Goal: Task Accomplishment & Management: Manage account settings

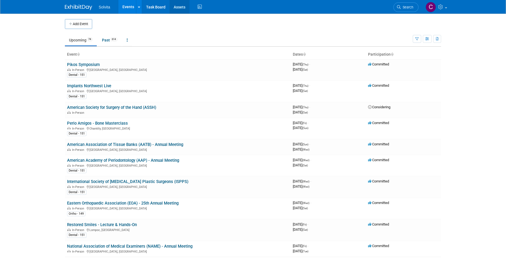
click at [178, 6] on link "Assets" at bounding box center [180, 7] width 20 height 14
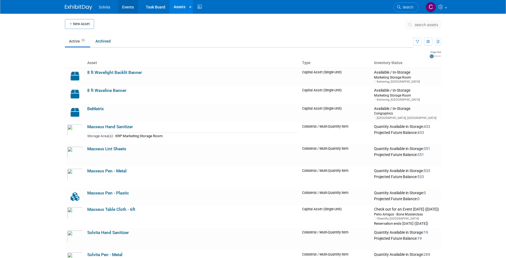
click at [130, 6] on link "Events" at bounding box center [128, 7] width 20 height 14
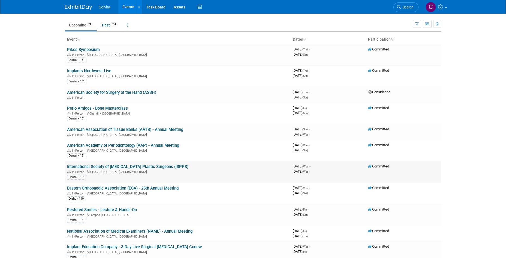
scroll to position [27, 0]
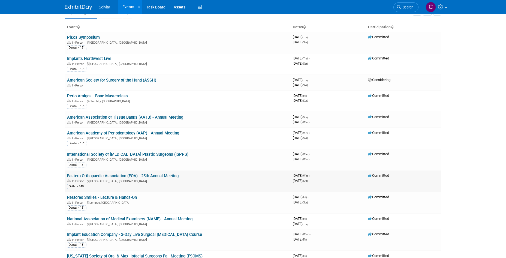
click at [151, 177] on link "Eastern Orthopaedic Association (EOA) - 25th Annual Meeting" at bounding box center [123, 176] width 112 height 5
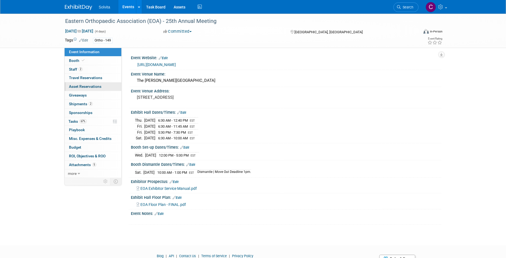
click at [79, 87] on span "Asset Reservations 0" at bounding box center [85, 86] width 32 height 4
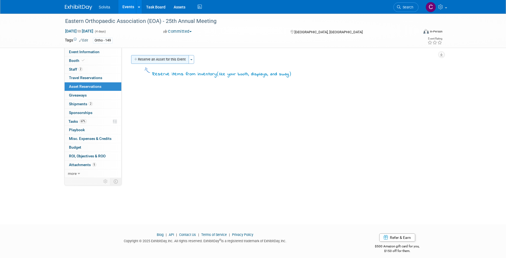
click at [170, 60] on button "Reserve an Asset for this Event" at bounding box center [160, 59] width 58 height 9
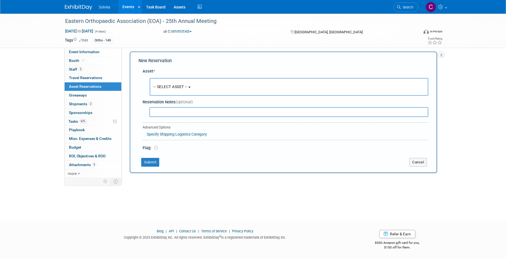
scroll to position [4, 0]
click at [201, 84] on button "-- SELECT ASSET --" at bounding box center [289, 86] width 279 height 18
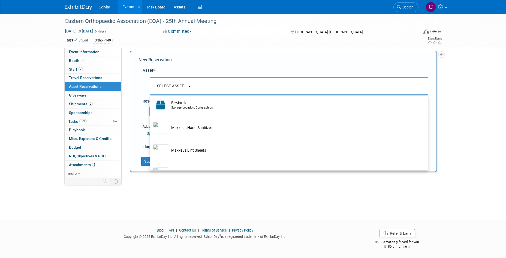
scroll to position [109, 0]
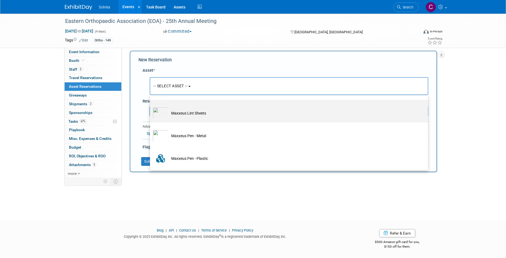
click at [195, 115] on td "Maxxeus Lint Sheets" at bounding box center [293, 113] width 249 height 12
click at [151, 106] on input "Maxxeus Lint Sheets" at bounding box center [149, 105] width 4 height 4
select select "10714702"
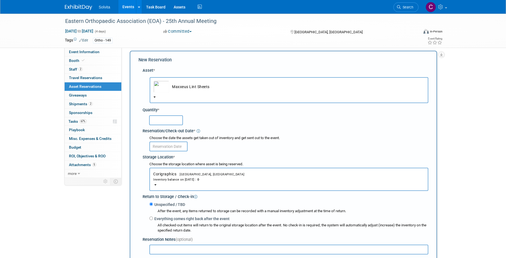
click at [168, 119] on input "text" at bounding box center [166, 120] width 34 height 10
type input "30"
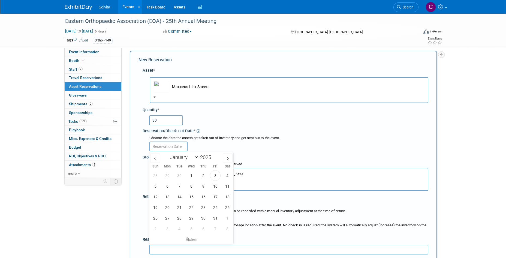
click at [164, 143] on input "text" at bounding box center [168, 147] width 38 height 10
click at [215, 176] on span "3" at bounding box center [215, 175] width 11 height 11
type input "Oct 3, 2025"
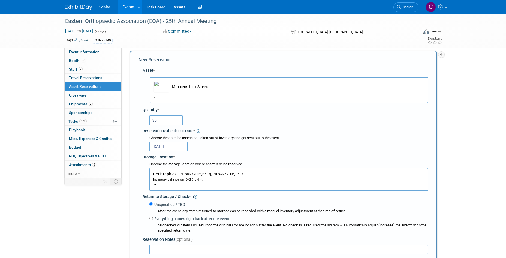
click at [204, 180] on span "0" at bounding box center [200, 180] width 8 height 4
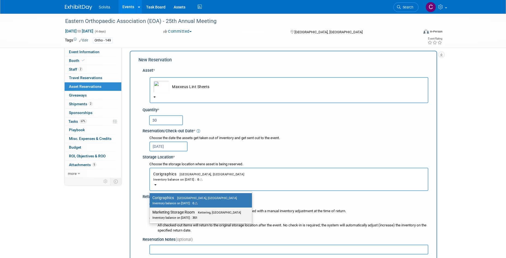
click at [205, 215] on label "Marketing Storage Room Kettering, OH Inventory balance on Oct 3, 2025 : 351" at bounding box center [199, 215] width 94 height 12
click at [151, 214] on input "Marketing Storage Room Kettering, OH Inventory balance on Oct 3, 2025 : 351" at bounding box center [149, 213] width 4 height 4
select select "11223481"
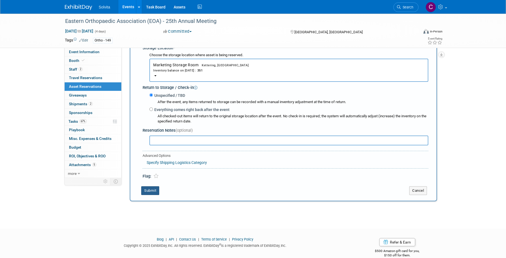
click at [152, 192] on button "Submit" at bounding box center [150, 190] width 18 height 9
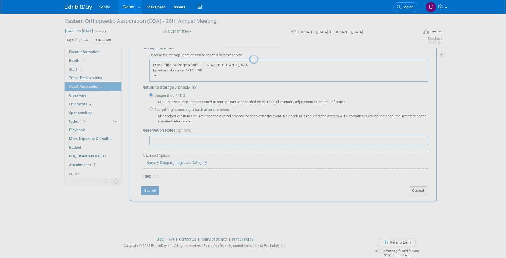
scroll to position [4, 0]
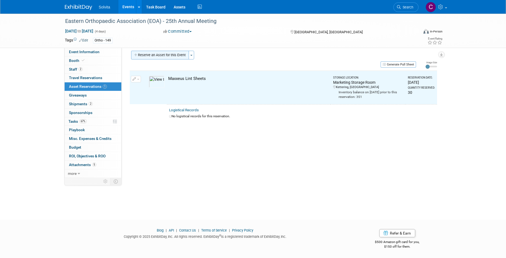
click at [174, 53] on button "Reserve an Asset for this Event" at bounding box center [160, 55] width 58 height 9
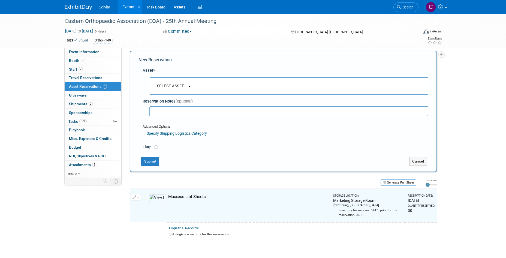
scroll to position [5, 0]
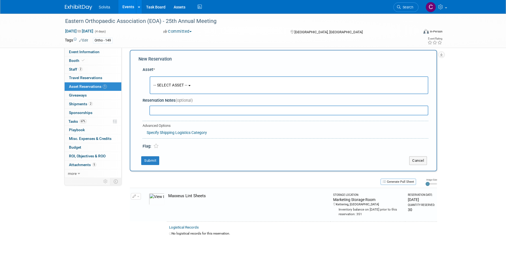
click at [181, 88] on button "-- SELECT ASSET --" at bounding box center [289, 85] width 279 height 18
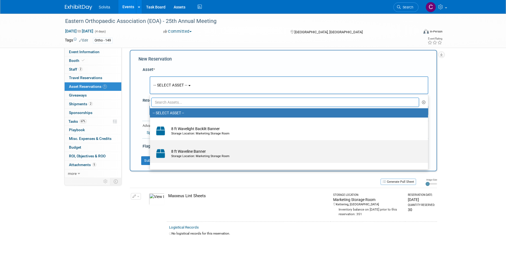
scroll to position [82, 0]
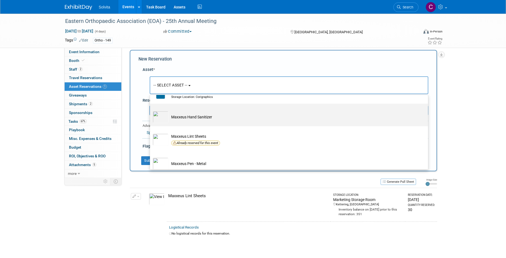
click at [193, 117] on td "Maxxeus Hand Sanitizer" at bounding box center [293, 117] width 249 height 12
click at [151, 110] on input "Maxxeus Hand Sanitizer" at bounding box center [149, 109] width 4 height 4
select select "10714704"
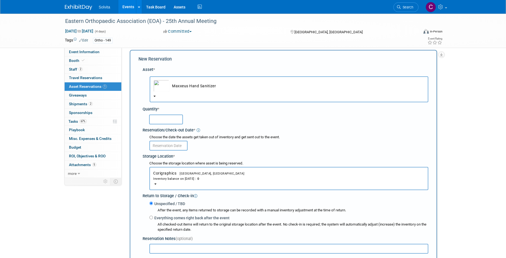
click at [171, 119] on input "text" at bounding box center [166, 120] width 34 height 10
type input "25"
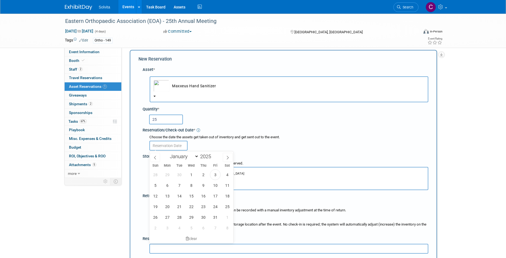
click at [173, 145] on input "text" at bounding box center [168, 146] width 38 height 10
click at [212, 174] on span "3" at bounding box center [215, 174] width 11 height 11
type input "Oct 3, 2025"
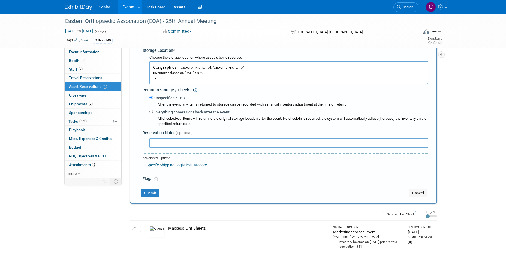
scroll to position [114, 0]
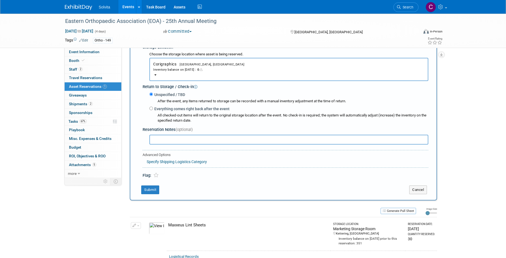
click at [181, 67] on div "Inventory balance on Oct 3, 2025 : 0" at bounding box center [288, 69] width 271 height 5
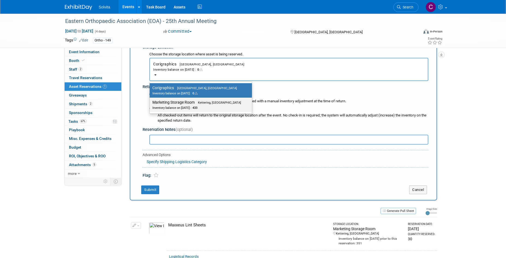
click at [181, 103] on label "Marketing Storage Room Kettering, OH Inventory balance on Oct 3, 2025 : 433" at bounding box center [199, 105] width 94 height 12
click at [151, 103] on input "Marketing Storage Room Kettering, OH Inventory balance on Oct 3, 2025 : 433" at bounding box center [149, 103] width 4 height 4
select select "11223481"
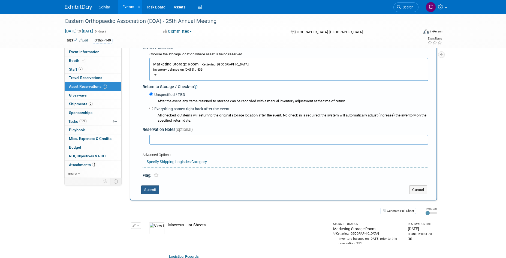
click at [152, 188] on button "Submit" at bounding box center [150, 190] width 18 height 9
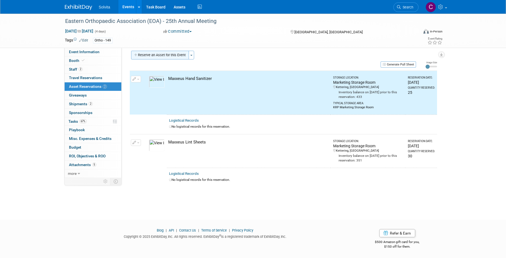
click at [166, 52] on button "Reserve an Asset for this Event" at bounding box center [160, 55] width 58 height 9
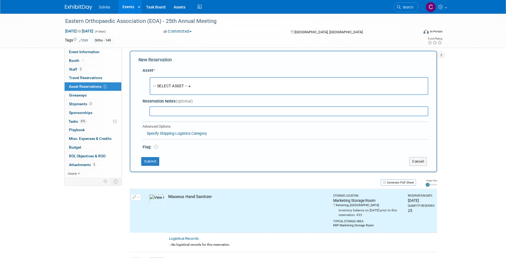
scroll to position [5, 0]
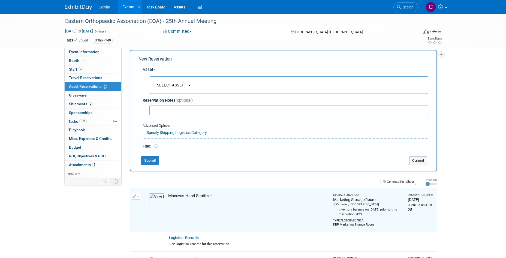
click at [183, 89] on button "-- SELECT ASSET --" at bounding box center [289, 85] width 279 height 18
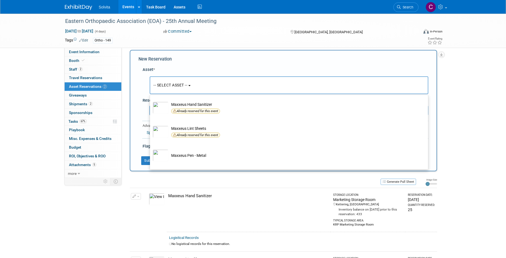
scroll to position [136, 0]
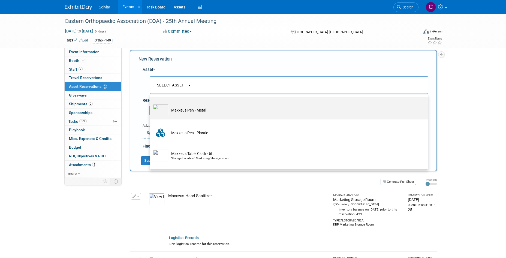
click at [196, 113] on td "Maxxeus Pen - Metal" at bounding box center [293, 110] width 249 height 12
click at [151, 103] on input "Maxxeus Pen - Metal" at bounding box center [149, 102] width 4 height 4
select select "10714701"
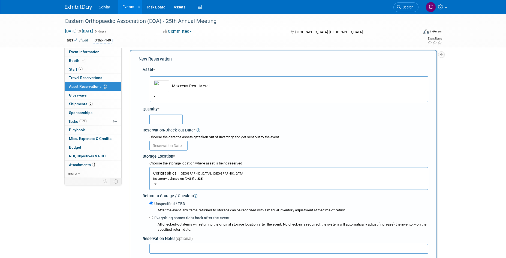
click at [168, 119] on input "text" at bounding box center [166, 120] width 34 height 10
type input "45"
click at [170, 146] on input "text" at bounding box center [168, 146] width 38 height 10
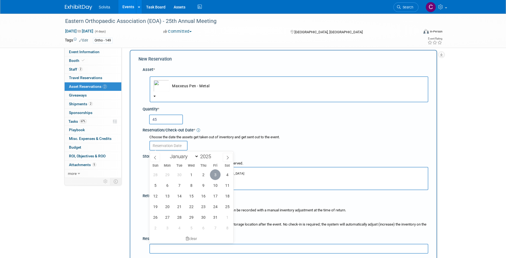
click at [213, 174] on span "3" at bounding box center [215, 174] width 11 height 11
type input "Oct 3, 2025"
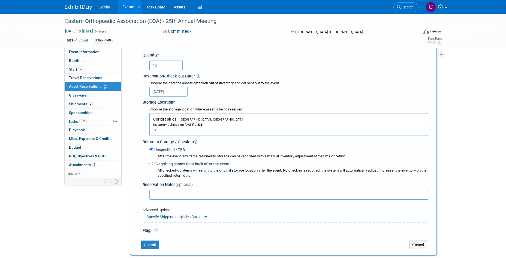
scroll to position [60, 0]
click at [191, 125] on div "Inventory balance on Oct 3, 2025 : 335" at bounding box center [288, 123] width 271 height 5
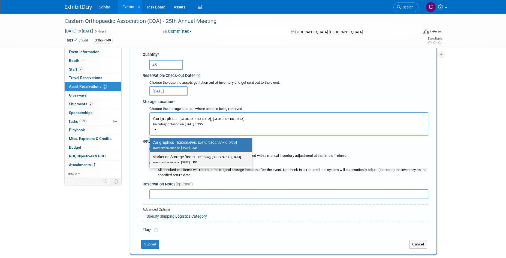
click at [191, 157] on label "Marketing Storage Room Kettering, OH Inventory balance on Oct 3, 2025 : 198" at bounding box center [199, 159] width 94 height 12
click at [151, 157] on input "Marketing Storage Room Kettering, OH Inventory balance on Oct 3, 2025 : 198" at bounding box center [149, 157] width 4 height 4
select select "11223481"
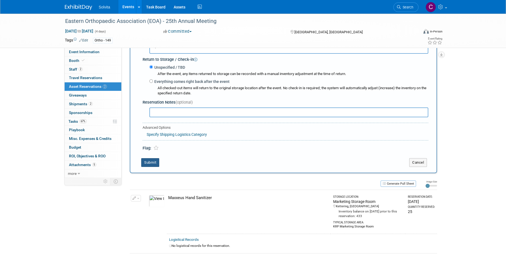
click at [154, 165] on button "Submit" at bounding box center [150, 162] width 18 height 9
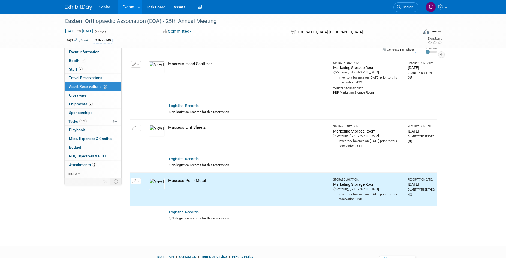
scroll to position [0, 0]
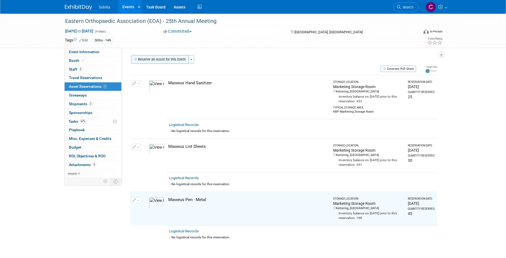
click at [150, 59] on button "Reserve an Asset for this Event" at bounding box center [160, 59] width 58 height 9
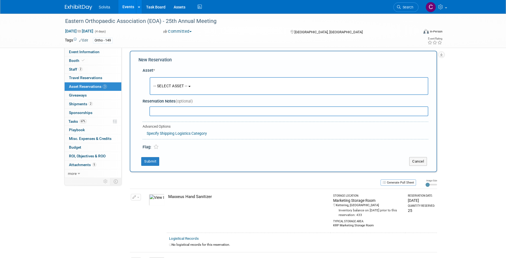
scroll to position [5, 0]
click at [182, 82] on button "-- SELECT ASSET --" at bounding box center [289, 85] width 279 height 18
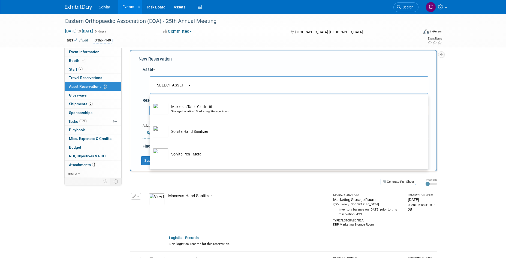
scroll to position [191, 0]
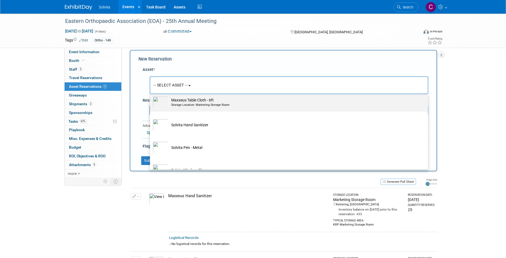
click at [222, 104] on td "Maxxeus Table Cloth - 6ft Storage Location: Marketing Storage Room" at bounding box center [293, 102] width 249 height 12
click at [151, 95] on input "Maxxeus Table Cloth - 6ft Storage Location: Marketing Storage Room" at bounding box center [149, 94] width 4 height 4
select select "10714705"
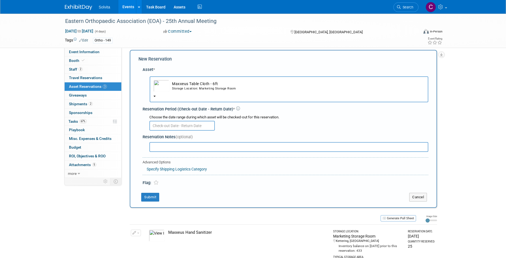
click at [176, 123] on input "text" at bounding box center [181, 126] width 65 height 10
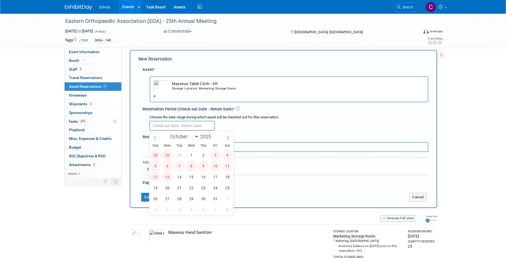
click at [257, 131] on div at bounding box center [288, 125] width 279 height 11
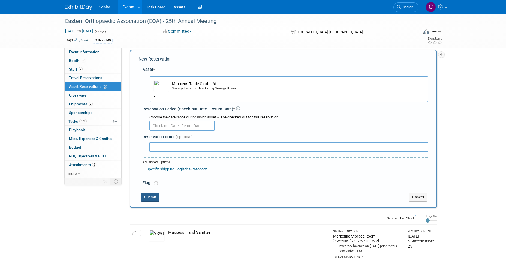
drag, startPoint x: 151, startPoint y: 197, endPoint x: 161, endPoint y: 199, distance: 10.0
click at [152, 197] on button "Submit" at bounding box center [150, 197] width 18 height 9
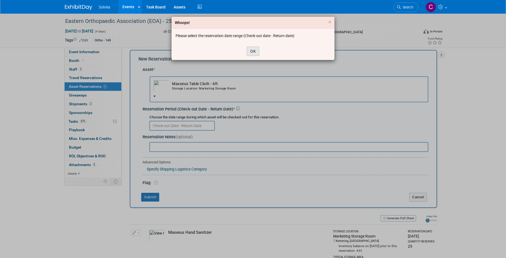
click at [258, 52] on button "OK" at bounding box center [253, 51] width 13 height 9
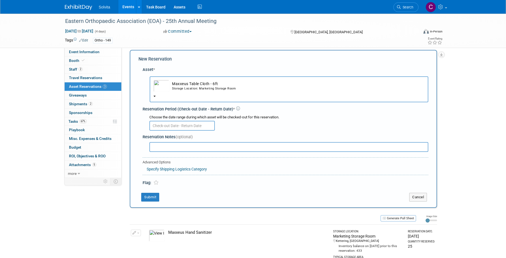
click at [197, 89] on div "Storage Location: Marketing Storage Room" at bounding box center [298, 88] width 253 height 4
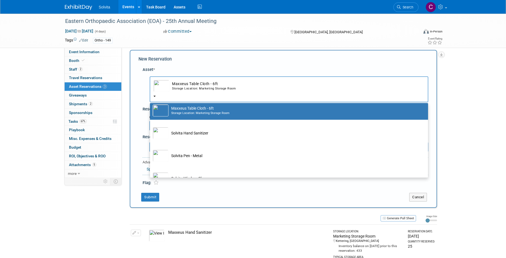
click at [199, 114] on div "Storage Location: Marketing Storage Room" at bounding box center [294, 113] width 246 height 4
click at [151, 104] on input "Maxxeus Table Cloth - 6ft Storage Location: Marketing Storage Room" at bounding box center [149, 102] width 4 height 4
click at [199, 114] on div "Storage Location: Marketing Storage Room" at bounding box center [294, 113] width 246 height 4
click at [151, 104] on input "Maxxeus Table Cloth - 6ft Storage Location: Marketing Storage Room" at bounding box center [149, 102] width 4 height 4
click at [220, 88] on div "Storage Location: Marketing Storage Room" at bounding box center [298, 88] width 253 height 4
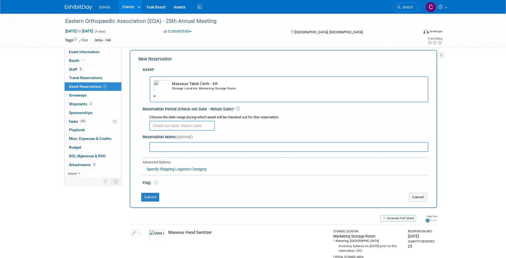
click at [180, 129] on input "text" at bounding box center [181, 126] width 65 height 10
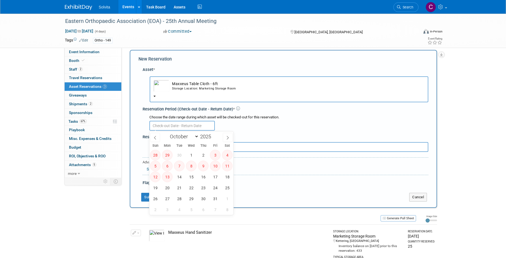
click at [216, 155] on span "3" at bounding box center [215, 155] width 11 height 11
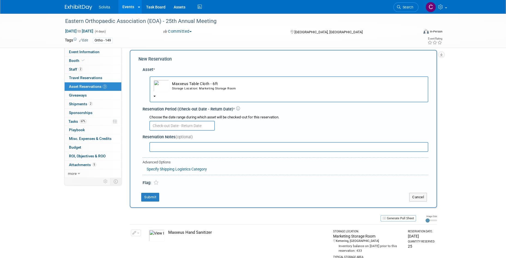
drag, startPoint x: 216, startPoint y: 155, endPoint x: 304, endPoint y: 125, distance: 92.7
click at [304, 125] on div at bounding box center [288, 125] width 279 height 11
click at [425, 197] on button "Cancel" at bounding box center [418, 197] width 18 height 9
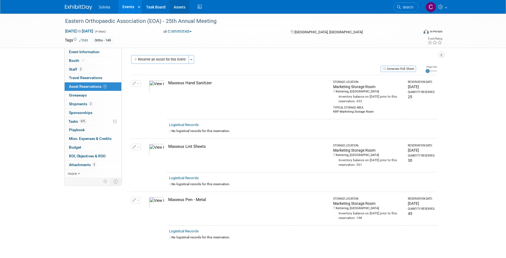
click at [184, 6] on link "Assets" at bounding box center [180, 7] width 20 height 14
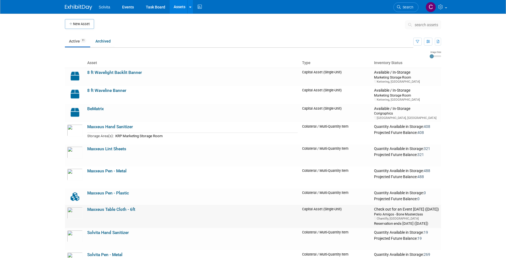
click at [114, 208] on link "Maxxeus Table Cloth - 6ft" at bounding box center [111, 209] width 48 height 5
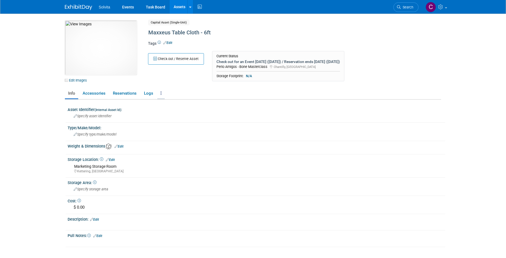
click at [158, 93] on link at bounding box center [160, 94] width 7 height 10
click at [179, 113] on link "Copy/Duplicate Asset" at bounding box center [180, 113] width 47 height 9
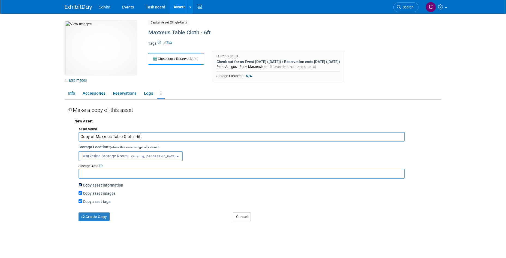
click at [81, 185] on input "Copy asset information" at bounding box center [81, 185] width 4 height 4
checkbox input "false"
click at [81, 191] on input "Copy asset images" at bounding box center [81, 193] width 4 height 4
checkbox input "false"
click at [79, 200] on input "Copy asset tags" at bounding box center [81, 201] width 4 height 4
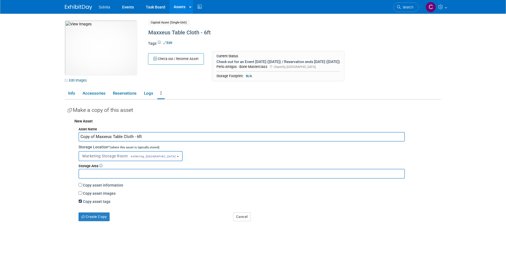
checkbox input "false"
click at [109, 158] on button "Marketing Storage Room Kettering, OH" at bounding box center [131, 156] width 104 height 10
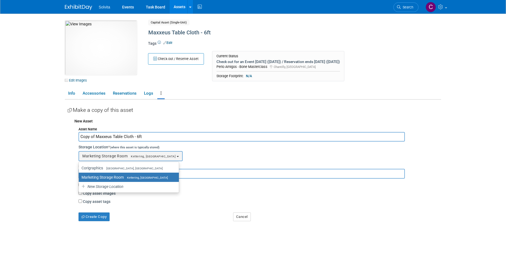
click at [106, 178] on label "Marketing Storage Room Kettering, OH" at bounding box center [128, 177] width 92 height 7
click at [80, 178] on input "Marketing Storage Room Kettering, OH" at bounding box center [78, 178] width 4 height 4
click at [122, 139] on input "Copy of Maxxeus Table Cloth - 6ft" at bounding box center [242, 137] width 327 height 10
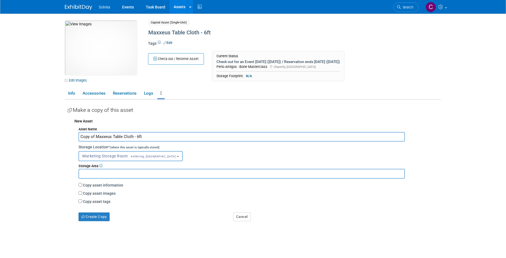
drag, startPoint x: 95, startPoint y: 136, endPoint x: 65, endPoint y: 134, distance: 30.6
click at [65, 134] on div "Asset Identifier (Internal Asset Id) : Specify asset identifier Type/Make/Model…" at bounding box center [253, 168] width 376 height 136
type input "Maxxeus Table Cloth - 6ft"
click at [97, 218] on button "Create Copy" at bounding box center [94, 217] width 31 height 9
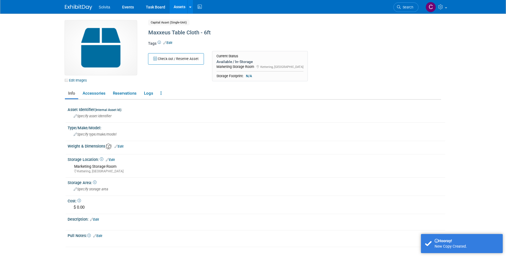
click at [176, 21] on span "Capital Asset (Single-Unit)" at bounding box center [168, 23] width 41 height 6
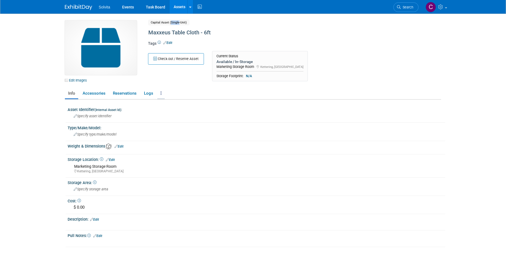
click at [163, 95] on link at bounding box center [160, 94] width 7 height 10
click at [175, 122] on link "Archive Asset" at bounding box center [180, 122] width 47 height 9
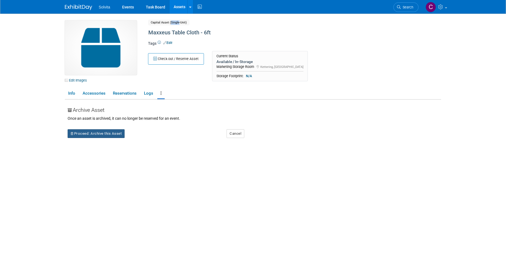
click at [106, 135] on button "Proceed: Archive this Asset" at bounding box center [96, 133] width 57 height 9
click at [146, 140] on link "Yes" at bounding box center [144, 138] width 16 height 9
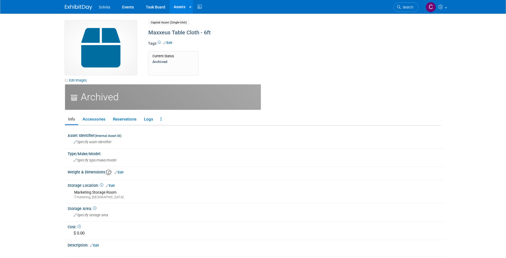
click at [181, 8] on link "Assets" at bounding box center [180, 7] width 20 height 14
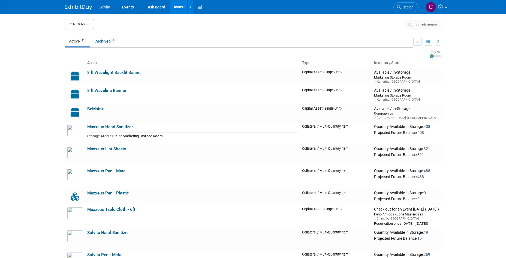
drag, startPoint x: 113, startPoint y: 210, endPoint x: 148, endPoint y: 197, distance: 36.8
click at [113, 210] on link "Maxxeus Table Cloth - 6ft" at bounding box center [111, 209] width 48 height 5
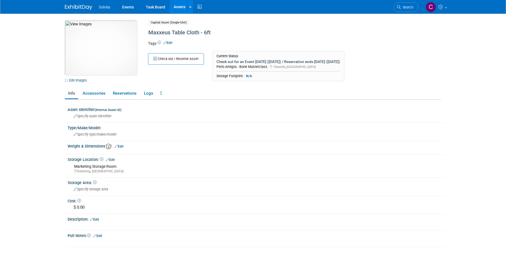
click at [116, 62] on img at bounding box center [101, 47] width 72 height 55
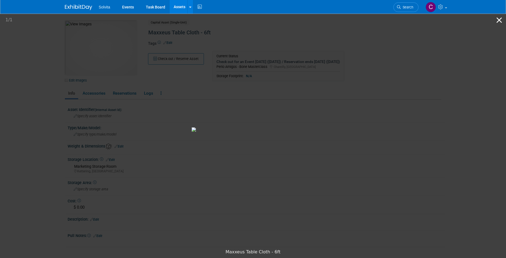
click at [497, 19] on button "Close gallery" at bounding box center [500, 20] width 14 height 13
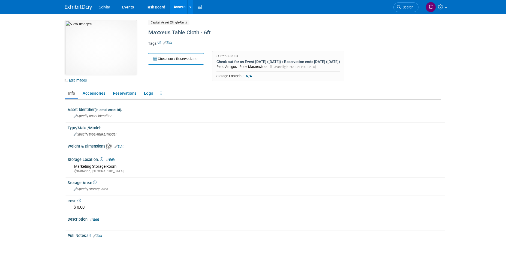
click at [178, 7] on link "Assets" at bounding box center [180, 7] width 20 height 14
click at [172, 5] on link "Assets" at bounding box center [180, 7] width 20 height 14
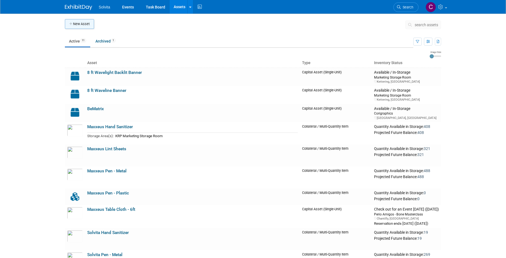
click at [86, 25] on button "New Asset" at bounding box center [79, 24] width 29 height 10
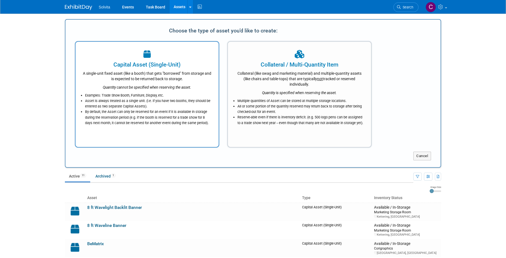
click at [160, 64] on div "Capital Asset (Single-Unit)" at bounding box center [147, 65] width 130 height 8
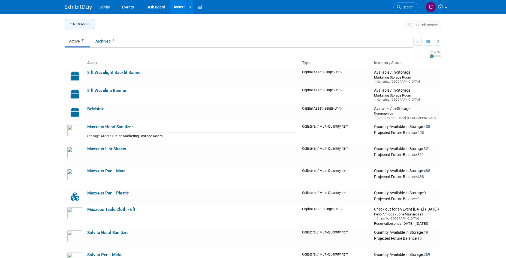
click at [83, 24] on button "New Asset" at bounding box center [79, 24] width 29 height 10
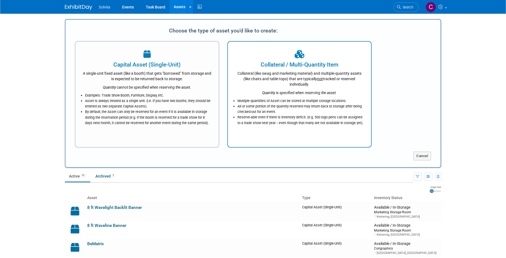
click at [285, 121] on li "Reserve-able even if there is inventory deficit. (e.g. 500 logo pens can be ass…" at bounding box center [301, 120] width 127 height 11
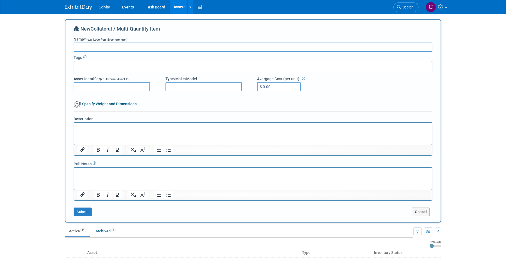
click at [99, 46] on input "Name * (e.g. Logo Pen, Brochure, etc.)" at bounding box center [253, 47] width 359 height 9
type input "Maxxeus Table Cover"
click at [109, 86] on input "Asset Identifier (i.e. Internal Asset Id)" at bounding box center [112, 86] width 76 height 9
click at [165, 86] on div "Type/Make/Model" at bounding box center [207, 83] width 92 height 15
click at [171, 86] on input "Type/Make/Model" at bounding box center [204, 86] width 76 height 9
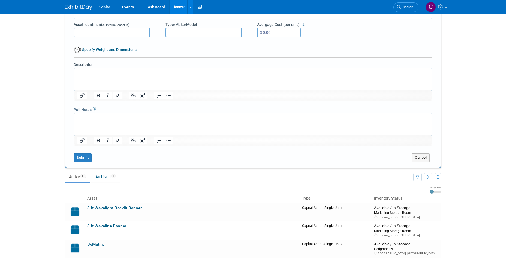
scroll to position [55, 0]
click at [81, 157] on button "Submit" at bounding box center [83, 157] width 18 height 9
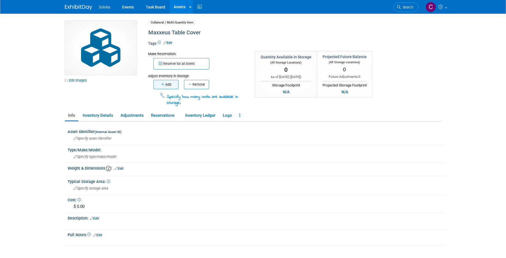
click at [168, 83] on button "Add" at bounding box center [166, 84] width 25 height 9
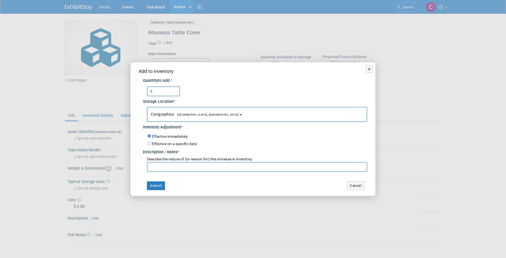
type input "9"
click at [163, 114] on span "Corigraphics Troy, OH" at bounding box center [195, 114] width 88 height 4
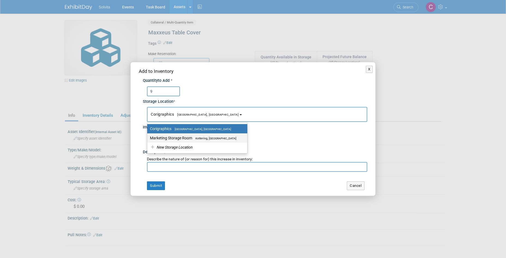
click at [170, 137] on label "Marketing Storage Room Kettering, OH" at bounding box center [196, 137] width 92 height 7
click at [148, 137] on input "Marketing Storage Room Kettering, OH" at bounding box center [147, 138] width 4 height 4
select select "11223481"
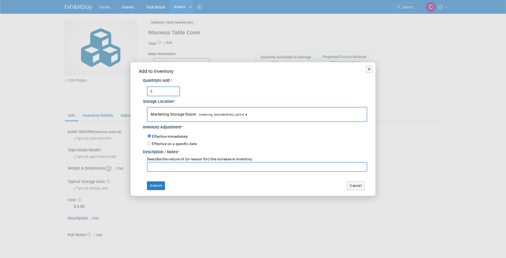
click at [176, 169] on input "text" at bounding box center [257, 167] width 220 height 10
type input "Blue Maxxeus 6ft table cover"
drag, startPoint x: 154, startPoint y: 190, endPoint x: 187, endPoint y: 184, distance: 33.6
click at [154, 190] on button "Submit" at bounding box center [156, 185] width 18 height 9
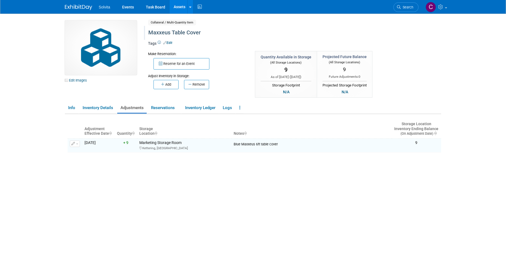
click at [186, 33] on div "Maxxeus Table Cover" at bounding box center [271, 33] width 250 height 10
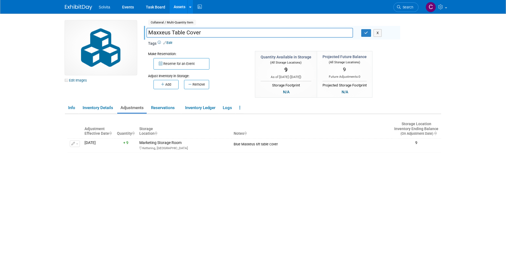
click at [226, 35] on input "Maxxeus Table Cover" at bounding box center [249, 33] width 207 height 10
type input "Maxxeus Table Cover 6ft"
click at [369, 34] on button "button" at bounding box center [366, 33] width 10 height 8
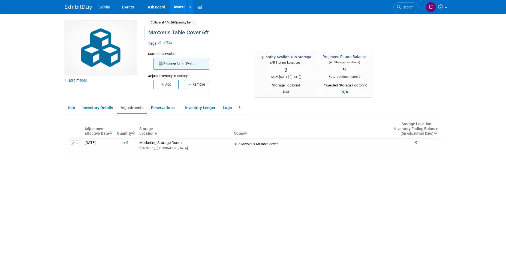
click at [182, 65] on button "Reserve for an Event" at bounding box center [182, 63] width 56 height 11
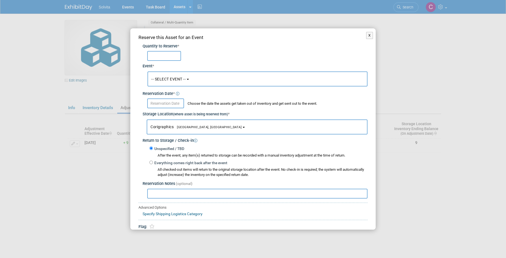
click at [178, 82] on button "-- SELECT EVENT --" at bounding box center [258, 78] width 220 height 15
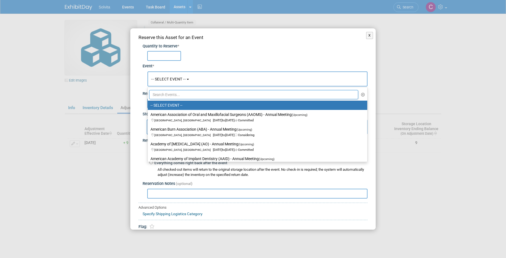
click at [211, 77] on button "-- SELECT EVENT --" at bounding box center [258, 78] width 220 height 15
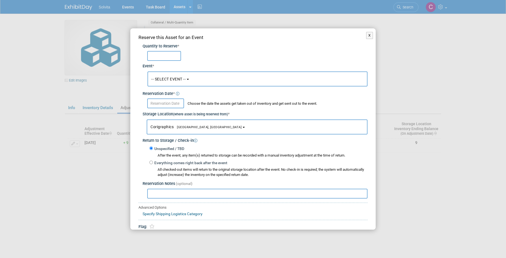
click at [211, 77] on button "-- SELECT EVENT --" at bounding box center [258, 78] width 220 height 15
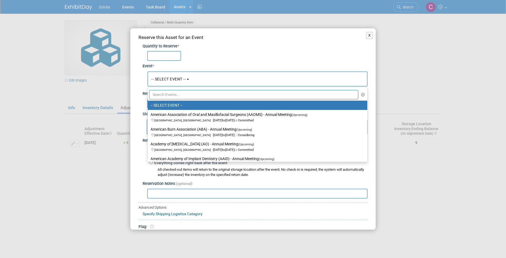
click at [212, 94] on input "text" at bounding box center [253, 94] width 209 height 9
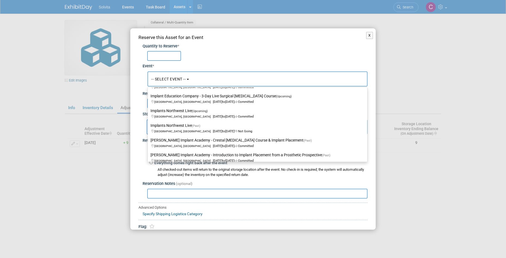
scroll to position [136, 0]
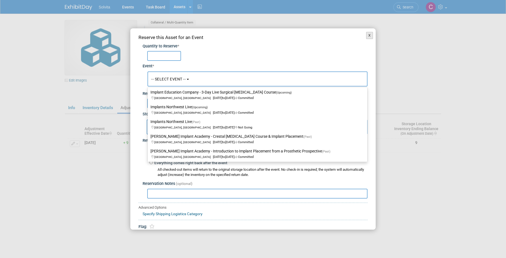
type input "implant"
click at [366, 32] on button "X" at bounding box center [369, 35] width 7 height 7
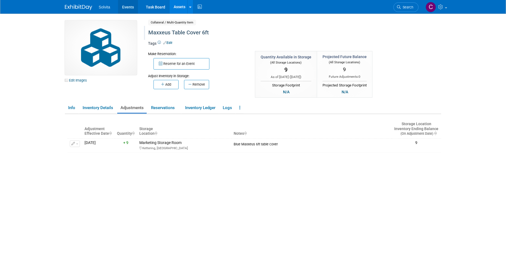
click at [131, 5] on link "Events" at bounding box center [128, 7] width 20 height 14
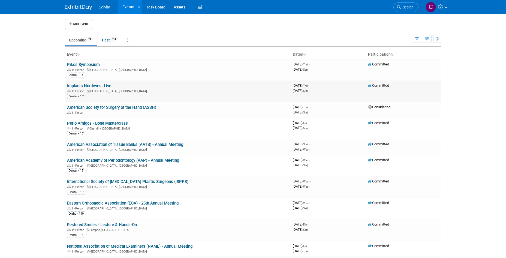
click at [101, 88] on link "Implants Northwest Live" at bounding box center [89, 85] width 44 height 5
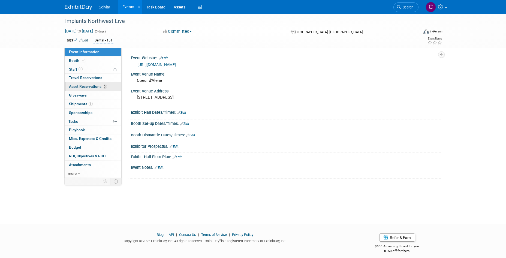
click at [88, 86] on span "Asset Reservations 3" at bounding box center [88, 86] width 38 height 4
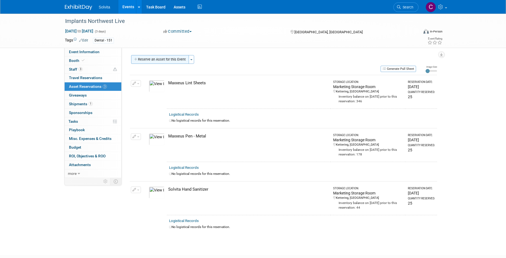
click at [176, 59] on button "Reserve an Asset for this Event" at bounding box center [160, 59] width 58 height 9
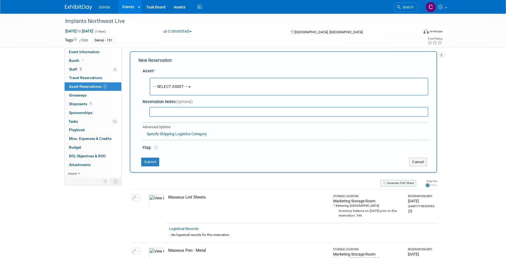
scroll to position [5, 0]
click at [183, 80] on button "-- SELECT ASSET --" at bounding box center [289, 85] width 279 height 18
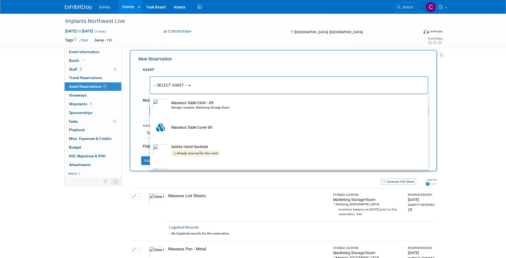
scroll to position [174, 0]
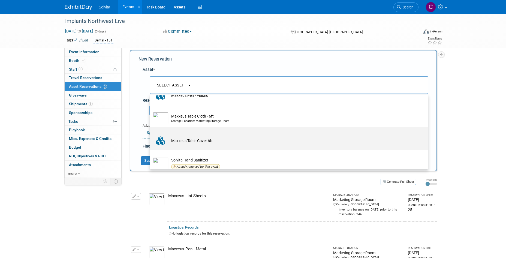
click at [204, 142] on td "Maxxeus Table Cover 6ft" at bounding box center [293, 141] width 249 height 12
click at [151, 134] on input "Maxxeus Table Cover 6ft" at bounding box center [149, 132] width 4 height 4
select select "10729737"
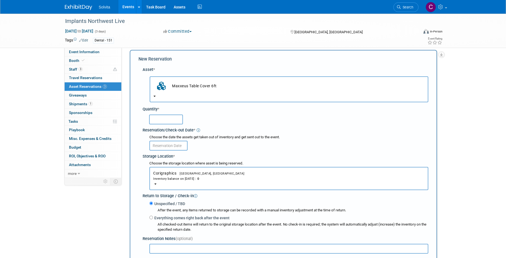
click at [162, 119] on input "text" at bounding box center [166, 120] width 34 height 10
type input "1"
click at [169, 151] on div "Choose the date the assets get taken out of inventory and get sent out to the e…" at bounding box center [287, 143] width 284 height 18
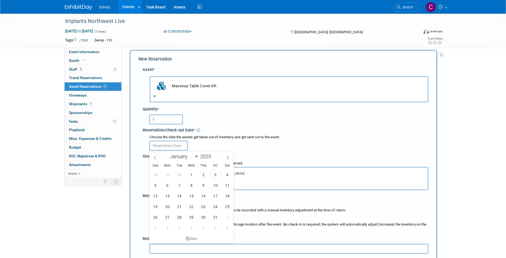
click at [171, 148] on input "text" at bounding box center [168, 146] width 38 height 10
click at [218, 172] on span "3" at bounding box center [215, 174] width 11 height 11
type input "Oct 3, 2025"
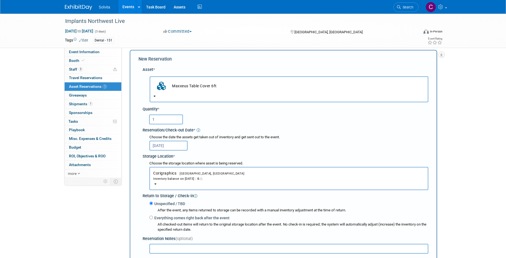
click at [197, 171] on button "Corigraphics Troy, OH Inventory balance on Oct 3, 2025 : 0" at bounding box center [288, 178] width 279 height 23
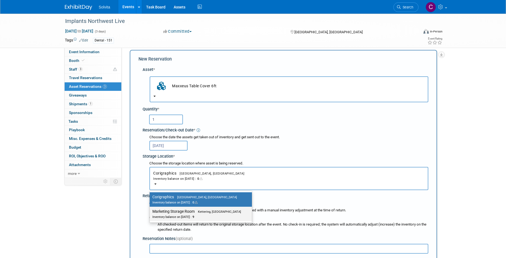
click at [189, 208] on link "Marketing Storage Room Kettering, OH Inventory balance on Oct 3, 2025 : 9" at bounding box center [201, 214] width 102 height 14
click at [189, 209] on label "Marketing Storage Room Kettering, OH Inventory balance on Oct 3, 2025 : 9" at bounding box center [199, 214] width 94 height 12
click at [151, 210] on input "Marketing Storage Room Kettering, OH Inventory balance on Oct 3, 2025 : 9" at bounding box center [149, 212] width 4 height 4
select select "11223481"
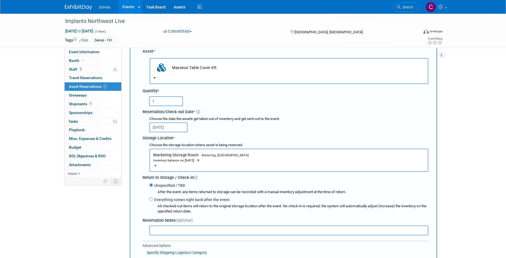
scroll to position [60, 0]
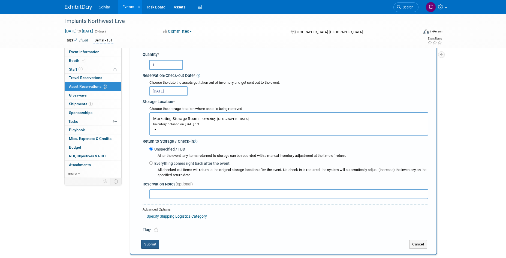
click at [152, 247] on button "Submit" at bounding box center [150, 244] width 18 height 9
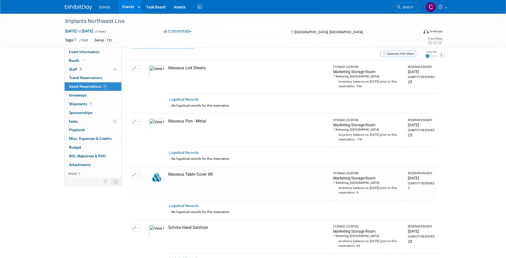
scroll to position [5, 0]
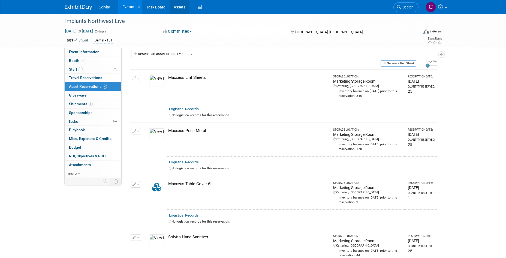
click at [177, 7] on link "Assets" at bounding box center [180, 7] width 20 height 14
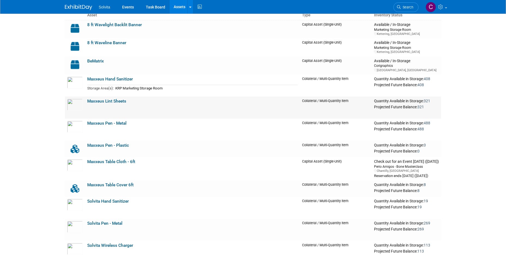
scroll to position [55, 0]
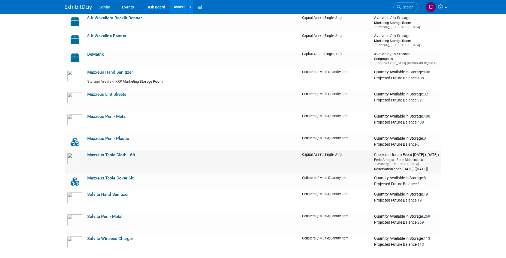
click at [145, 158] on td "Maxxeus Table Cloth - 6ft" at bounding box center [192, 161] width 215 height 23
click at [114, 156] on link "Maxxeus Table Cloth - 6ft" at bounding box center [111, 154] width 48 height 5
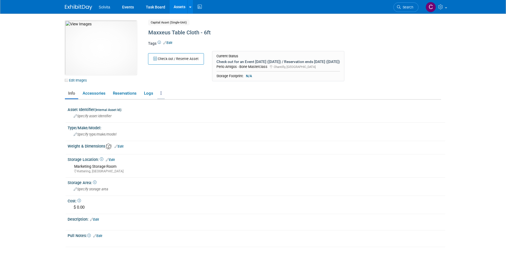
click at [159, 94] on link at bounding box center [160, 94] width 7 height 10
click at [168, 122] on link "Archive Asset" at bounding box center [180, 122] width 47 height 9
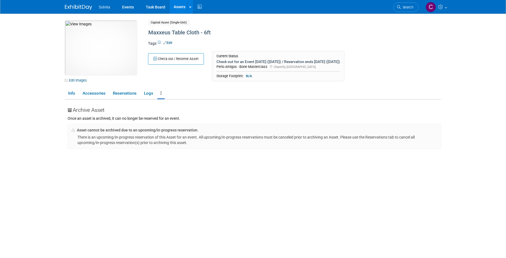
click at [194, 142] on div "There is an upcoming/in-progress reservation of this Asset for an event. All up…" at bounding box center [254, 139] width 367 height 13
click at [131, 92] on link "Reservations" at bounding box center [125, 94] width 30 height 10
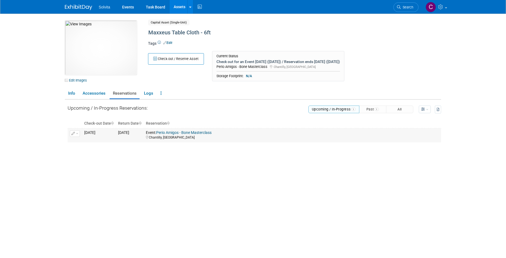
click at [106, 134] on td "3968438400 Fri. Oct 3, 2025" at bounding box center [99, 135] width 34 height 14
click at [179, 137] on div "Chantilly, VA" at bounding box center [292, 137] width 293 height 5
click at [77, 134] on span "button" at bounding box center [77, 133] width 2 height 1
click at [90, 151] on span "Cancel Reservation" at bounding box center [97, 151] width 35 height 4
click at [138, 158] on link "Yes" at bounding box center [136, 158] width 16 height 9
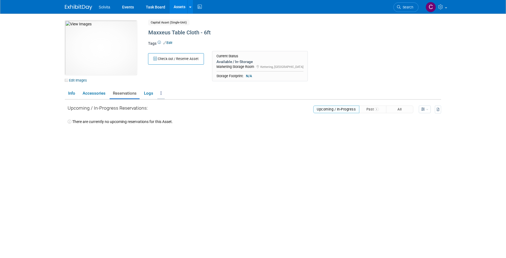
click at [161, 92] on icon at bounding box center [161, 93] width 1 height 4
click at [184, 124] on link "Archive Asset" at bounding box center [180, 122] width 47 height 9
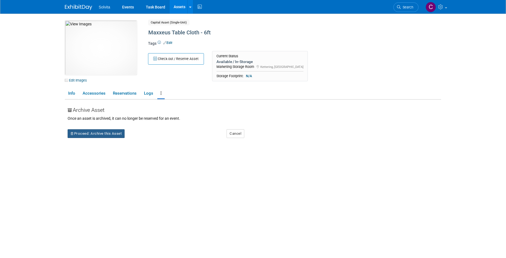
click at [106, 134] on button "Proceed: Archive this Asset" at bounding box center [96, 133] width 57 height 9
click at [144, 140] on link "Yes" at bounding box center [144, 138] width 16 height 9
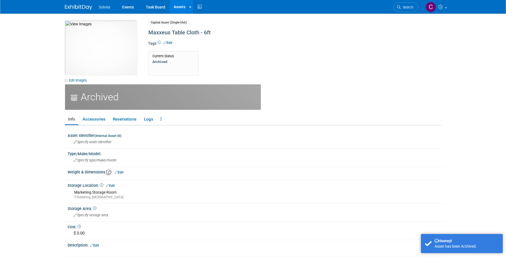
click at [181, 7] on link "Assets" at bounding box center [180, 7] width 20 height 14
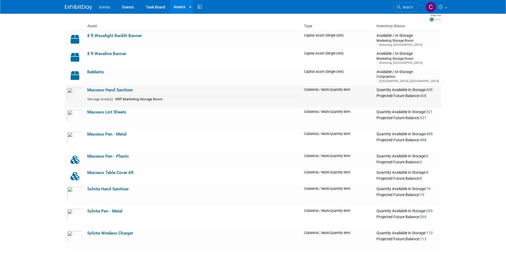
scroll to position [27, 0]
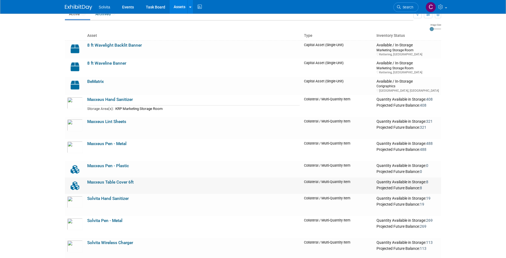
click at [145, 184] on td "Maxxeus Table Cover 6ft" at bounding box center [193, 186] width 217 height 16
click at [116, 181] on link "Maxxeus Table Cover 6ft" at bounding box center [110, 182] width 46 height 5
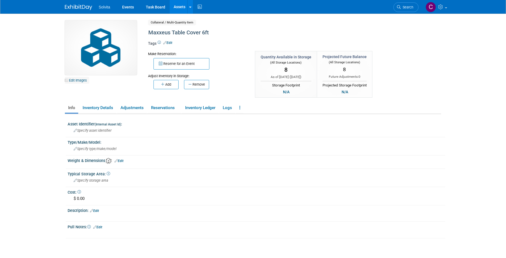
click at [80, 81] on link "Edit Images" at bounding box center [77, 80] width 24 height 7
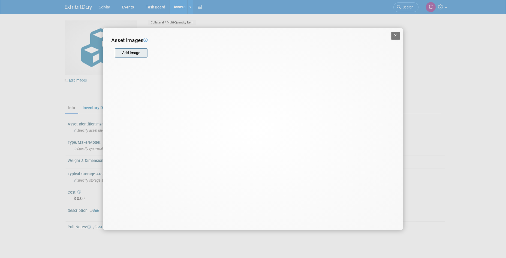
click at [135, 53] on input "file" at bounding box center [114, 53] width 65 height 8
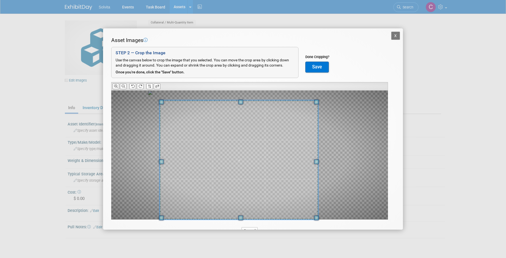
click at [134, 208] on div at bounding box center [249, 155] width 277 height 129
click at [337, 95] on div at bounding box center [249, 155] width 277 height 129
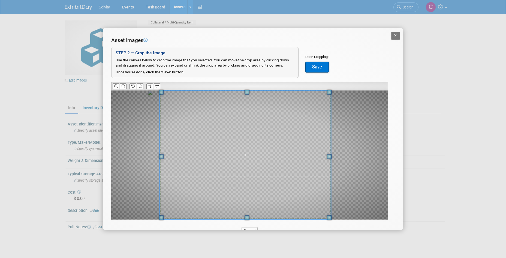
click at [343, 91] on div at bounding box center [249, 155] width 277 height 129
click at [318, 65] on button "Save" at bounding box center [317, 67] width 23 height 11
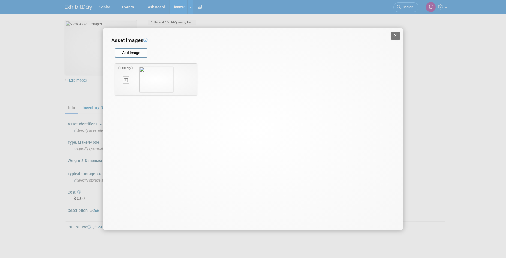
click at [395, 35] on button "X" at bounding box center [395, 36] width 9 height 8
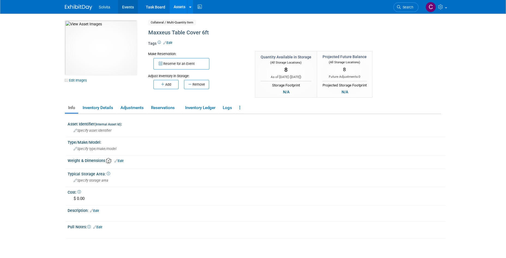
click at [130, 5] on link "Events" at bounding box center [128, 7] width 20 height 14
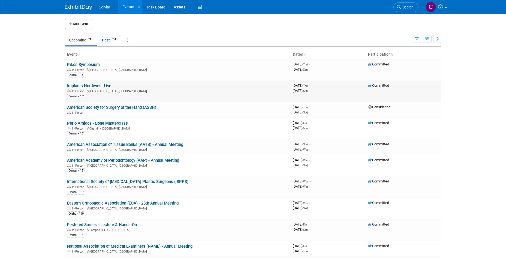
click at [97, 84] on link "Implants Northwest Live" at bounding box center [89, 85] width 44 height 5
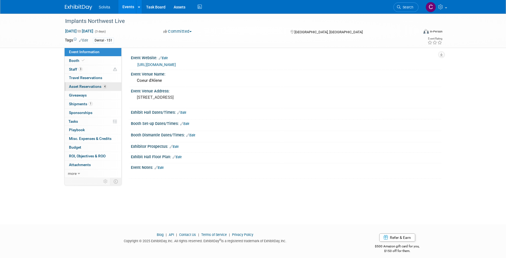
click at [82, 85] on span "Asset Reservations 4" at bounding box center [88, 86] width 38 height 4
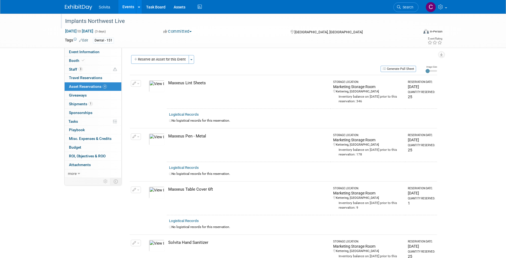
click at [141, 22] on div "Implants Northwest Live" at bounding box center [236, 21] width 347 height 10
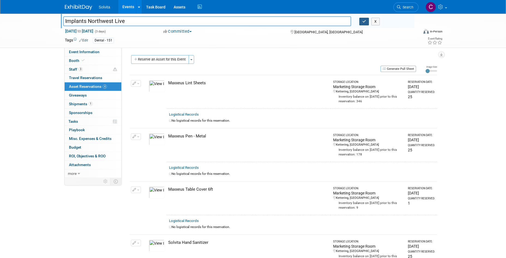
click at [367, 24] on button "button" at bounding box center [365, 22] width 10 height 8
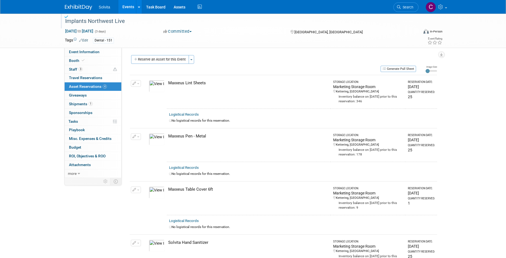
click at [130, 5] on link "Events" at bounding box center [128, 7] width 20 height 14
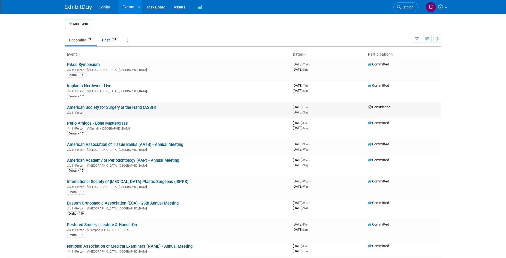
click at [107, 106] on link "American Society for Surgery of the Hand (ASSH)" at bounding box center [111, 107] width 89 height 5
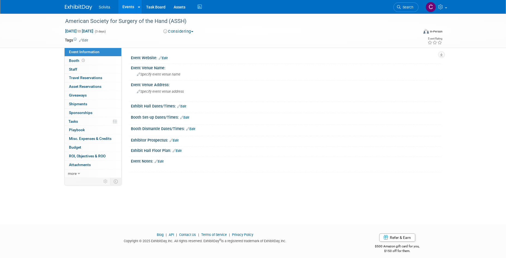
click at [190, 31] on button "Considering" at bounding box center [178, 32] width 34 height 6
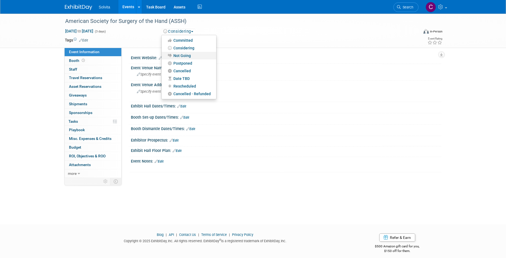
click at [195, 53] on link "Not Going" at bounding box center [189, 56] width 55 height 8
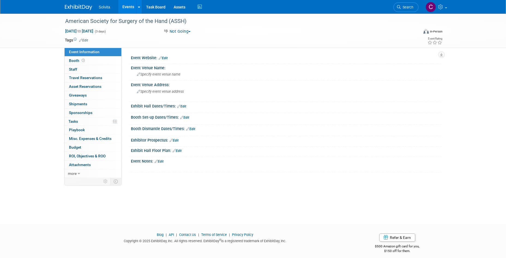
click at [127, 5] on link "Events" at bounding box center [128, 7] width 20 height 14
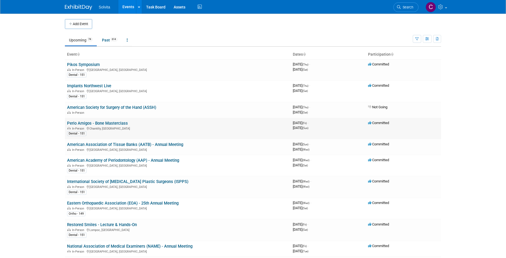
click at [104, 122] on link "Perio Amigos - Bone Masterclass" at bounding box center [97, 123] width 61 height 5
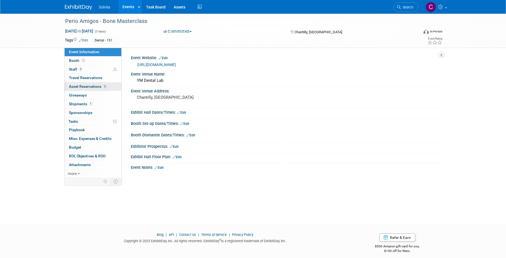
click at [88, 85] on span "Asset Reservations 3" at bounding box center [88, 86] width 38 height 4
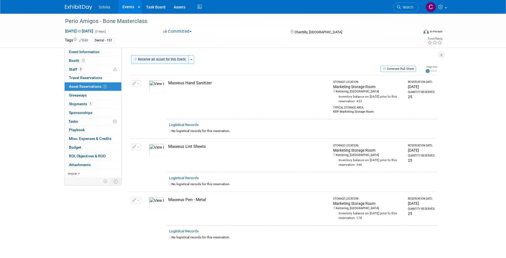
click at [169, 60] on button "Reserve an Asset for this Event" at bounding box center [160, 59] width 58 height 9
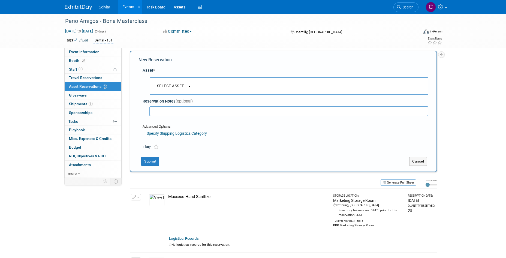
scroll to position [5, 0]
click at [171, 86] on span "-- SELECT ASSET --" at bounding box center [171, 85] width 34 height 4
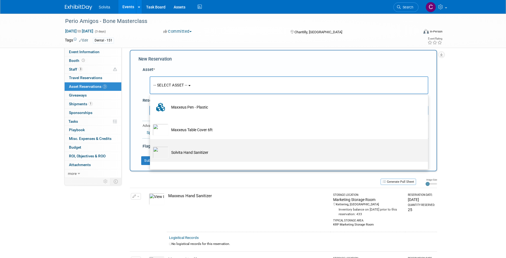
scroll to position [164, 0]
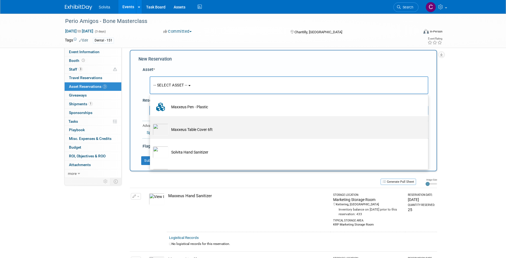
click at [185, 130] on td "Maxxeus Table Cover 6ft" at bounding box center [293, 130] width 249 height 12
click at [151, 123] on input "Maxxeus Table Cover 6ft" at bounding box center [149, 121] width 4 height 4
select select "10729737"
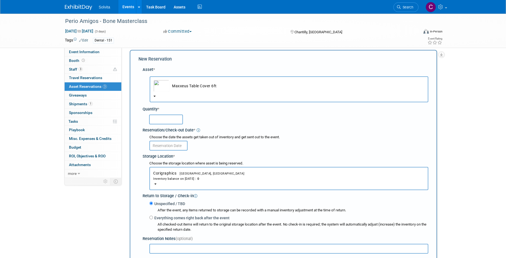
click at [169, 120] on input "text" at bounding box center [166, 120] width 34 height 10
type input "1"
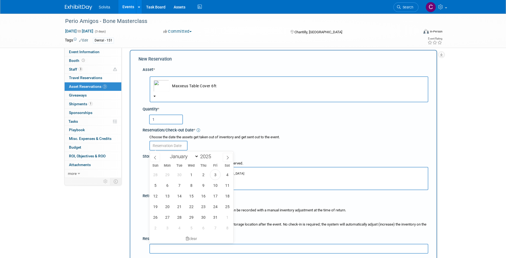
click at [176, 143] on input "text" at bounding box center [168, 146] width 38 height 10
click at [214, 174] on span "3" at bounding box center [215, 174] width 11 height 11
type input "Oct 3, 2025"
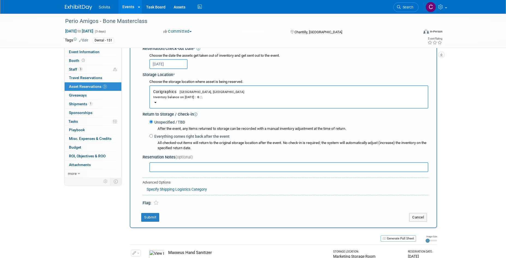
scroll to position [87, 0]
click at [179, 99] on div "Inventory balance on Oct 3, 2025 : 0" at bounding box center [288, 96] width 271 height 5
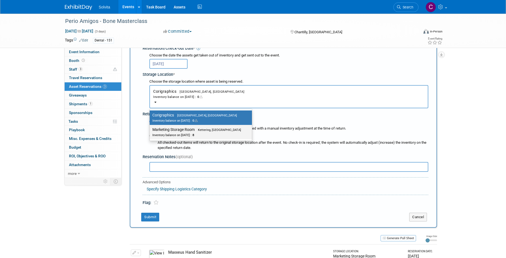
click at [181, 130] on label "Marketing Storage Room Kettering, OH Inventory balance on Oct 3, 2025 : 8" at bounding box center [199, 132] width 94 height 12
click at [151, 130] on input "Marketing Storage Room Kettering, OH Inventory balance on Oct 3, 2025 : 8" at bounding box center [149, 130] width 4 height 4
select select "11223481"
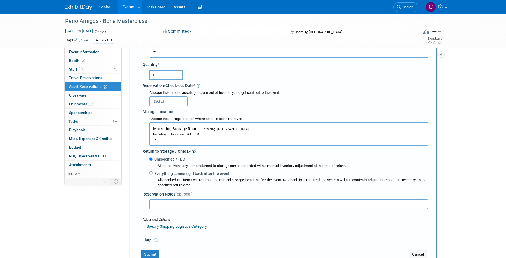
scroll to position [142, 0]
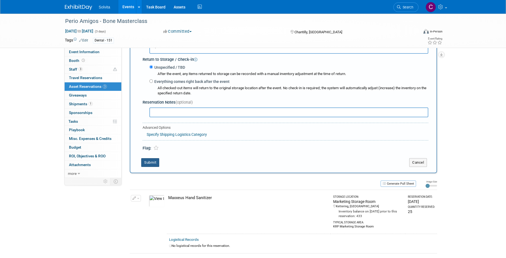
click at [149, 163] on button "Submit" at bounding box center [150, 162] width 18 height 9
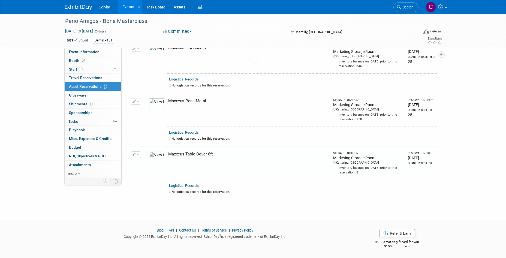
scroll to position [98, 0]
click at [130, 5] on link "Events" at bounding box center [128, 7] width 20 height 14
